Goal: Transaction & Acquisition: Purchase product/service

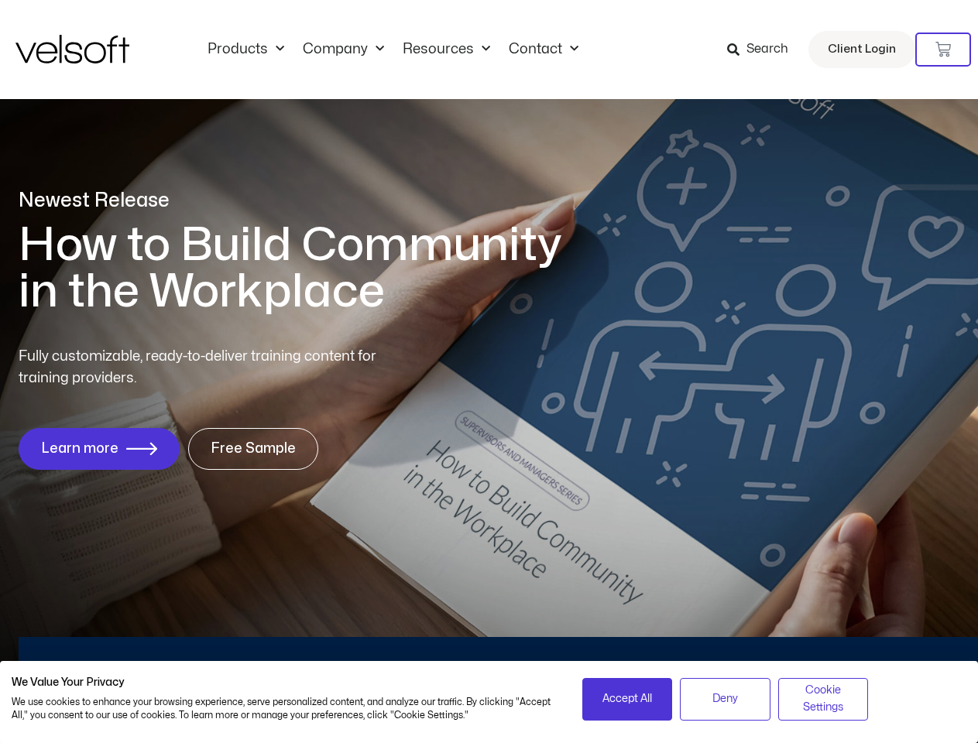
click at [488, 372] on div "Fully customizable, ready-to-deliver training content for training providers. L…" at bounding box center [489, 408] width 940 height 124
click at [943, 50] on icon at bounding box center [942, 49] width 15 height 15
click at [627, 699] on span "Accept All" at bounding box center [627, 698] width 50 height 17
click at [489, 372] on div "No products in the cart." at bounding box center [489, 372] width 0 height 0
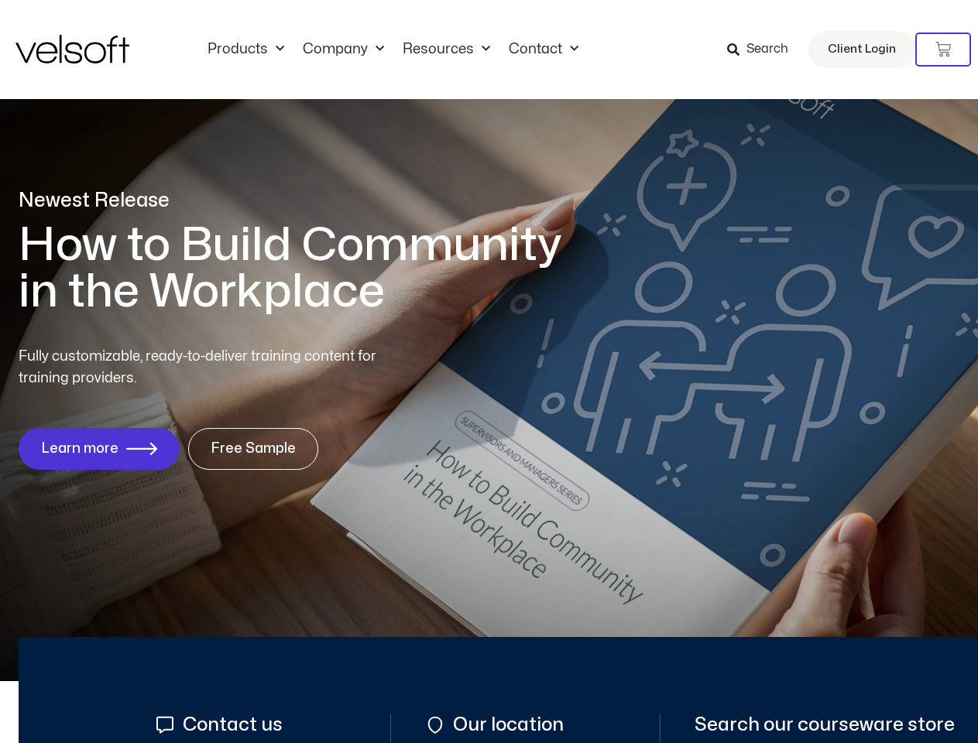
click at [489, 372] on div "No products in the cart." at bounding box center [489, 372] width 0 height 0
